Goal: Find specific page/section

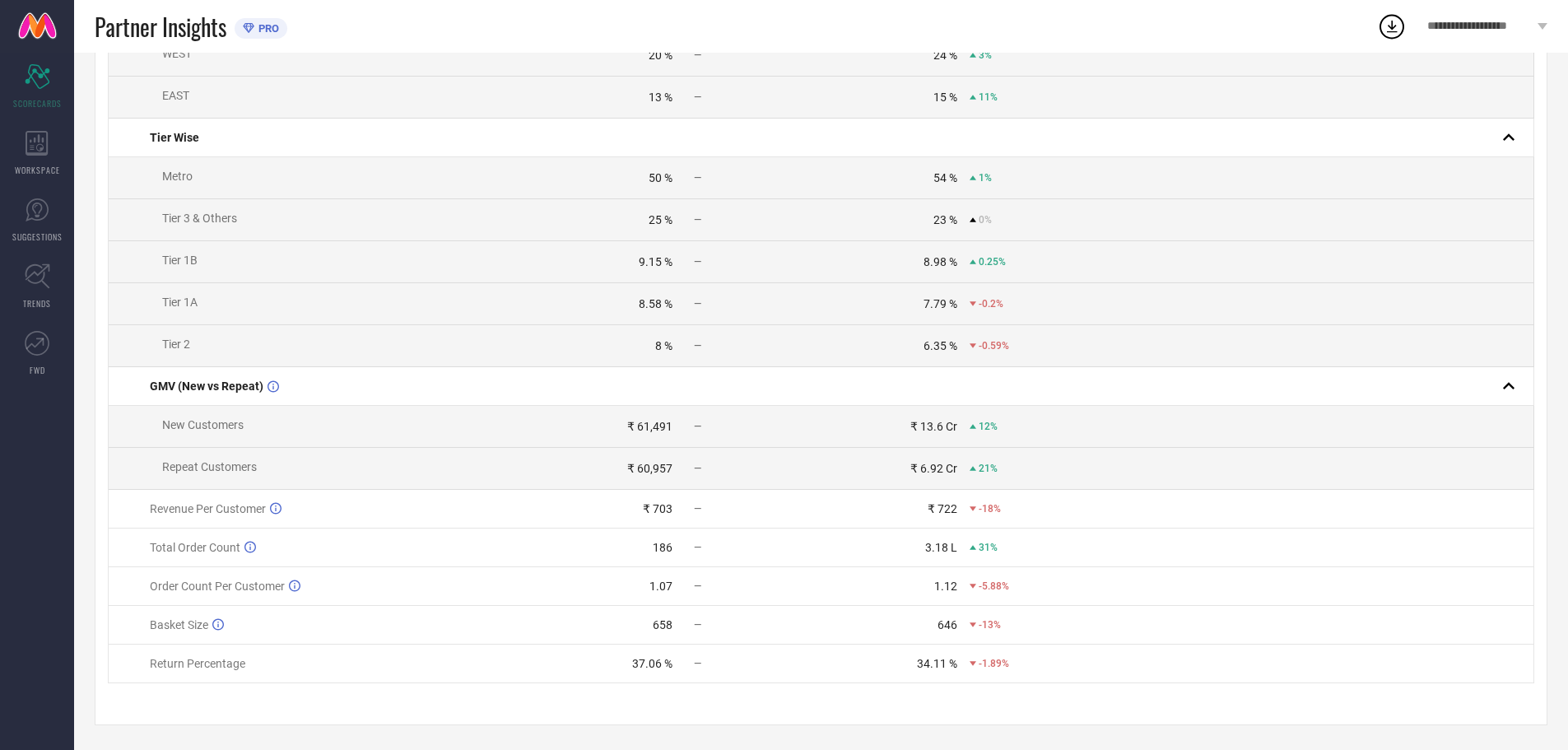
scroll to position [493, 0]
click at [214, 662] on span "Return Percentage" at bounding box center [198, 663] width 95 height 13
click at [976, 664] on div "-1.89%" at bounding box center [989, 663] width 40 height 11
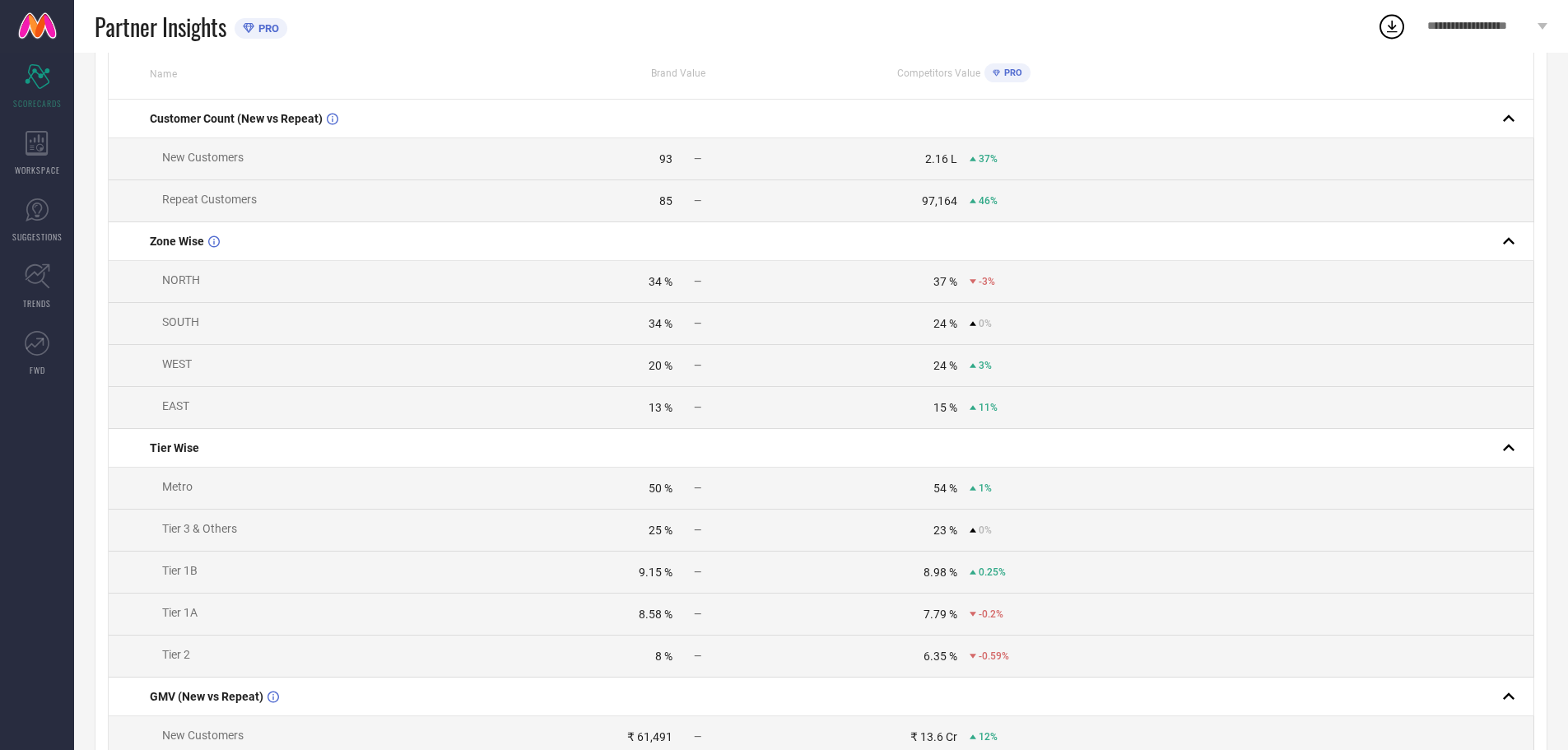
scroll to position [0, 0]
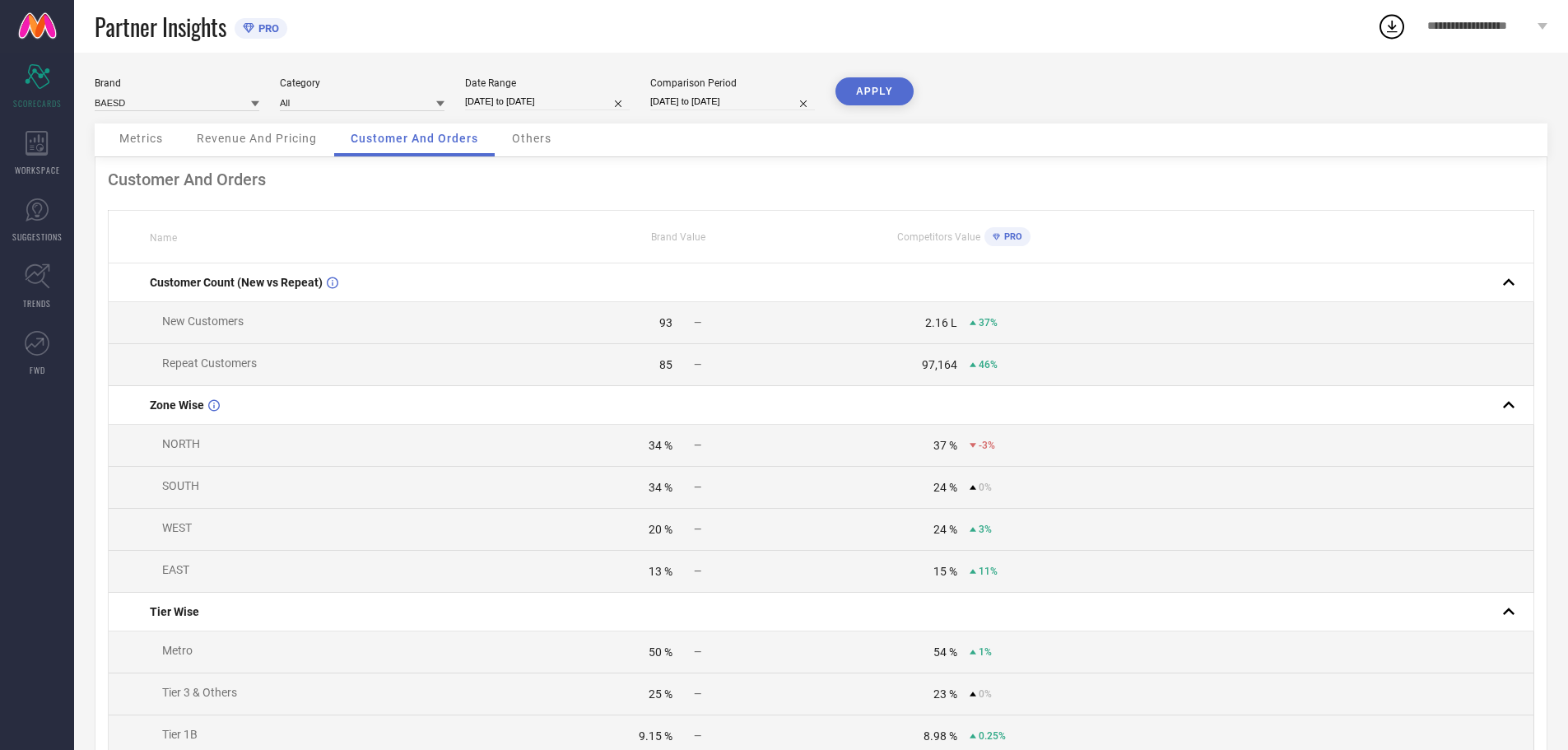
click at [541, 136] on span "Others" at bounding box center [531, 138] width 40 height 13
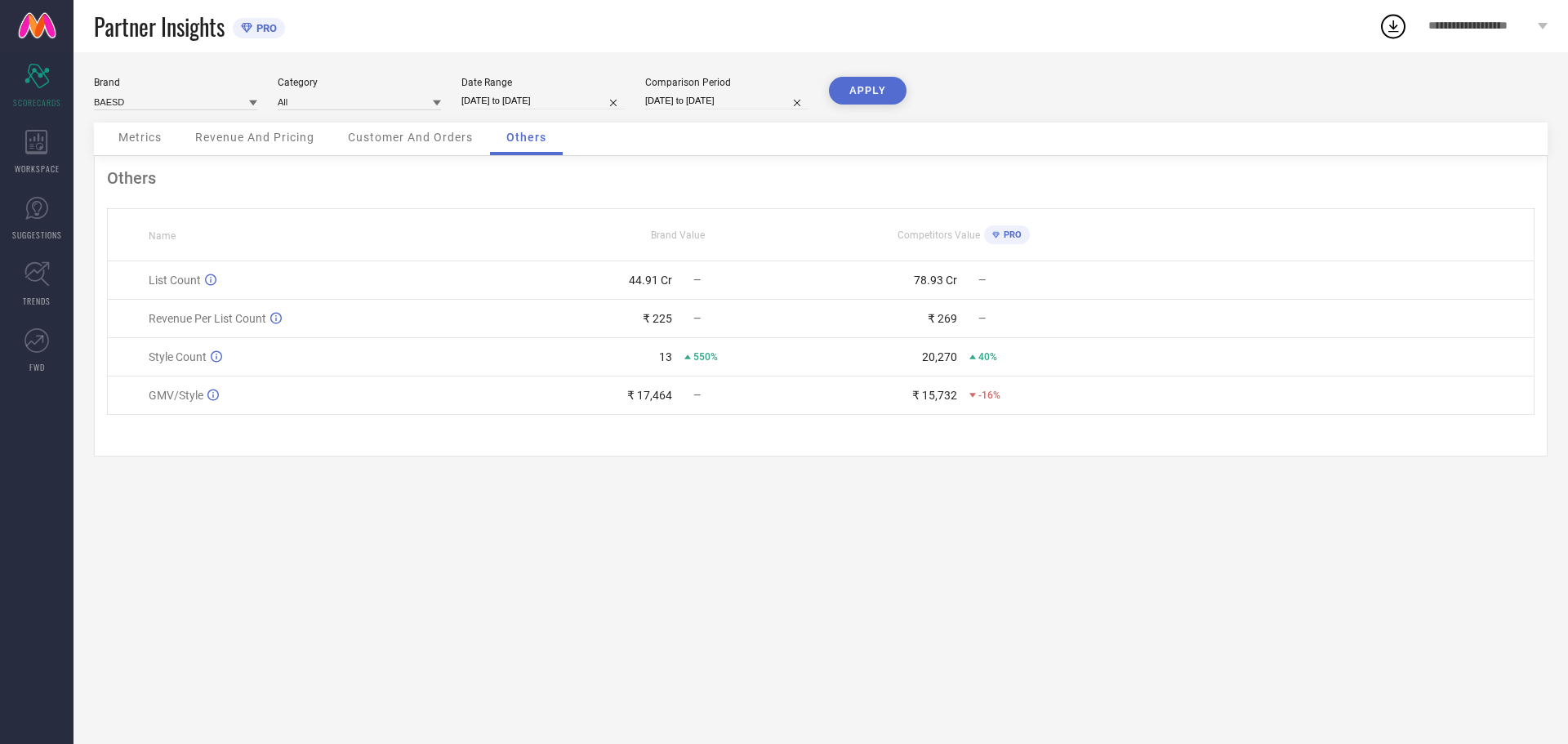
click at [414, 132] on span "Customer And Orders" at bounding box center [410, 137] width 125 height 13
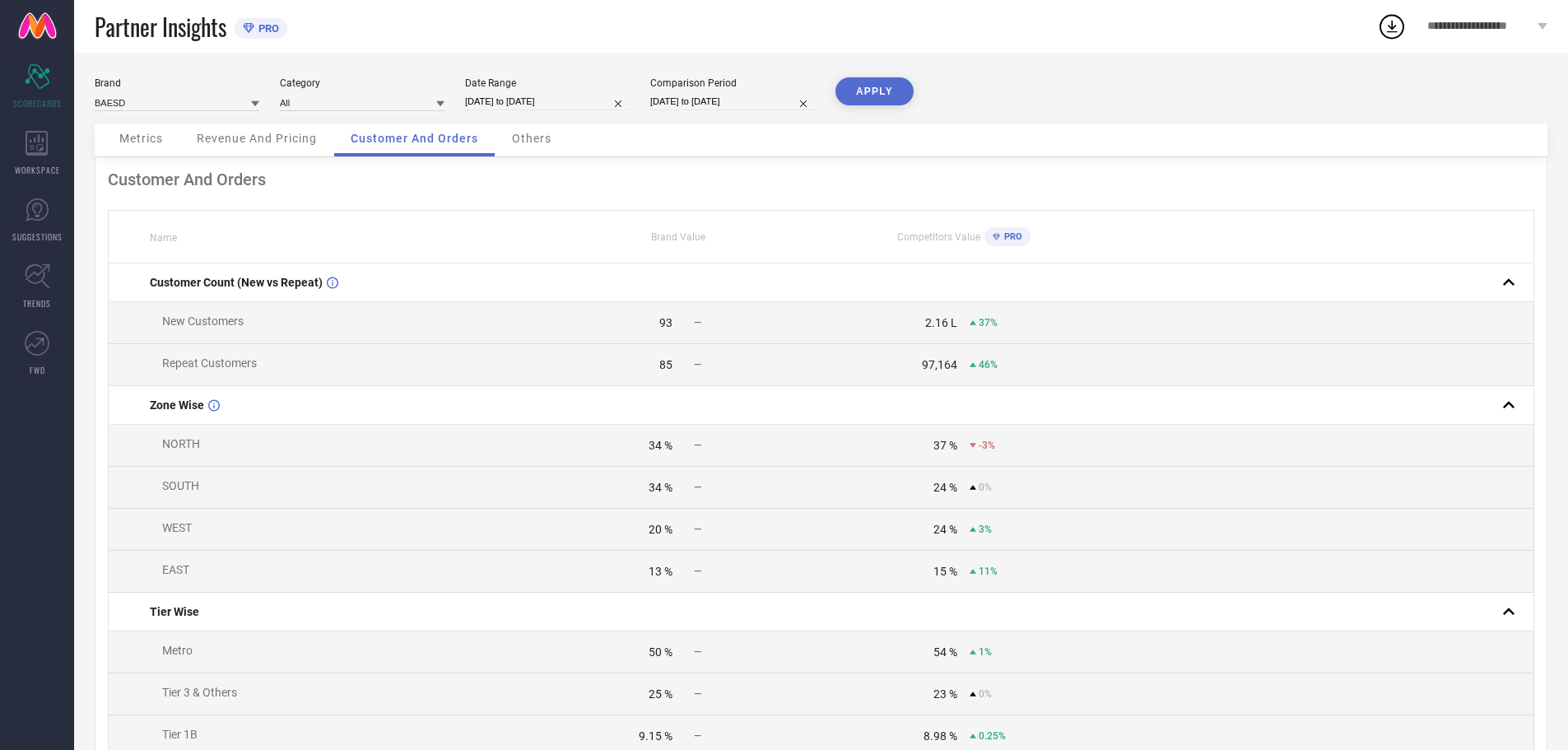
click at [260, 141] on span "Revenue And Pricing" at bounding box center [257, 138] width 120 height 13
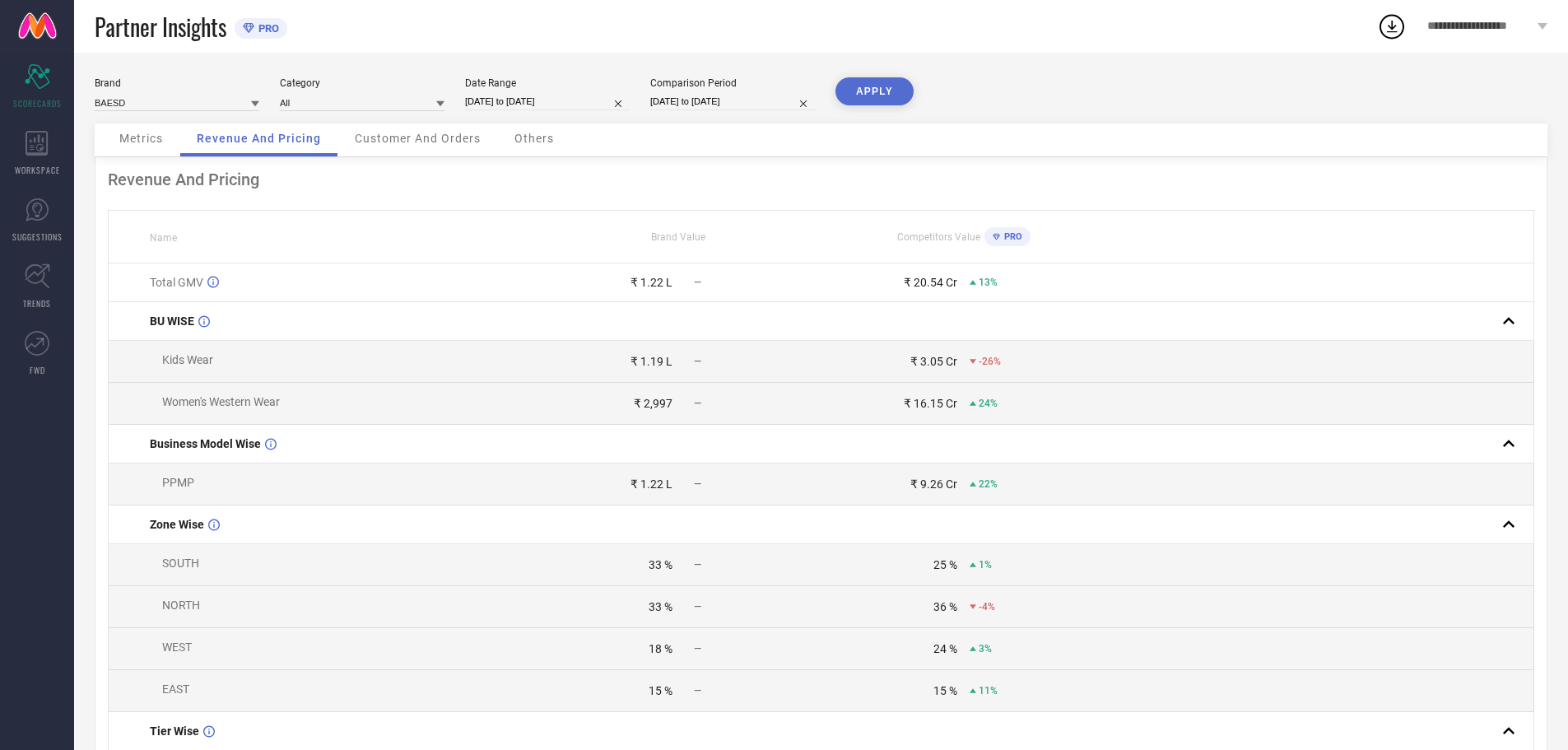
click at [138, 157] on div "Metrics Revenue And Pricing Customer And Orders Others" at bounding box center [821, 140] width 1452 height 34
click at [139, 138] on span "Metrics" at bounding box center [140, 138] width 43 height 13
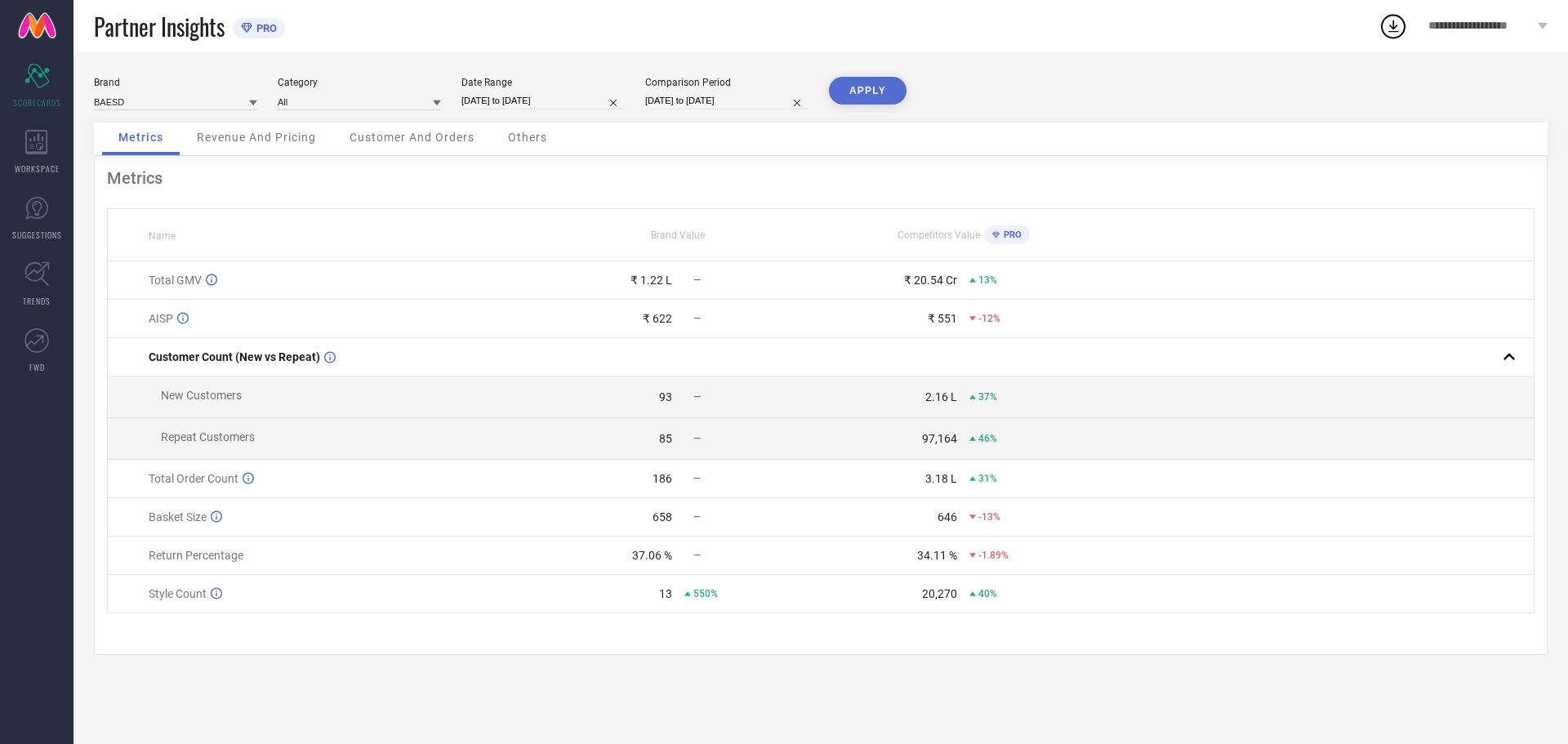
click at [246, 135] on span "Revenue And Pricing" at bounding box center [257, 137] width 119 height 13
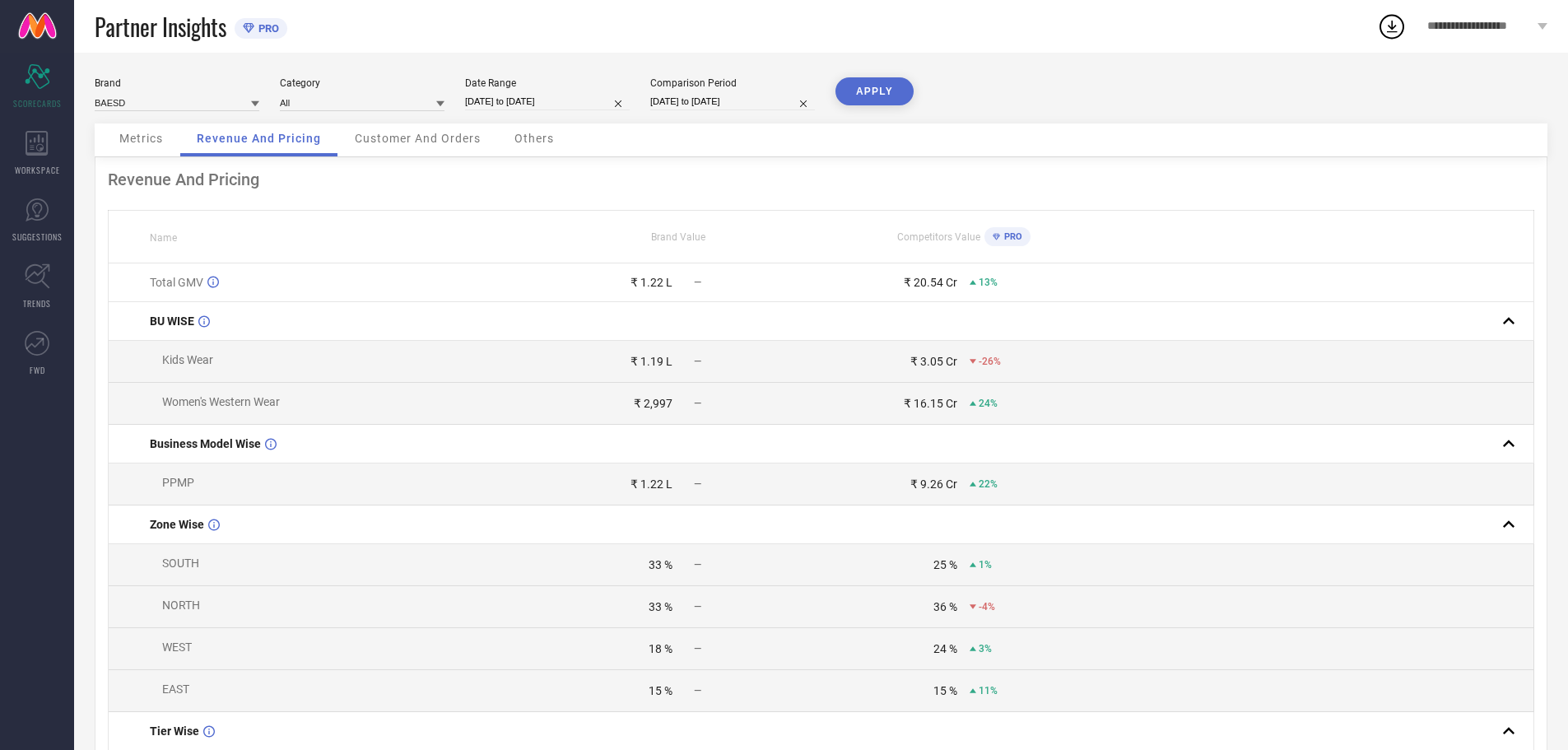
click at [130, 134] on span "Metrics" at bounding box center [140, 138] width 43 height 13
